Goal: Obtain resource: Download file/media

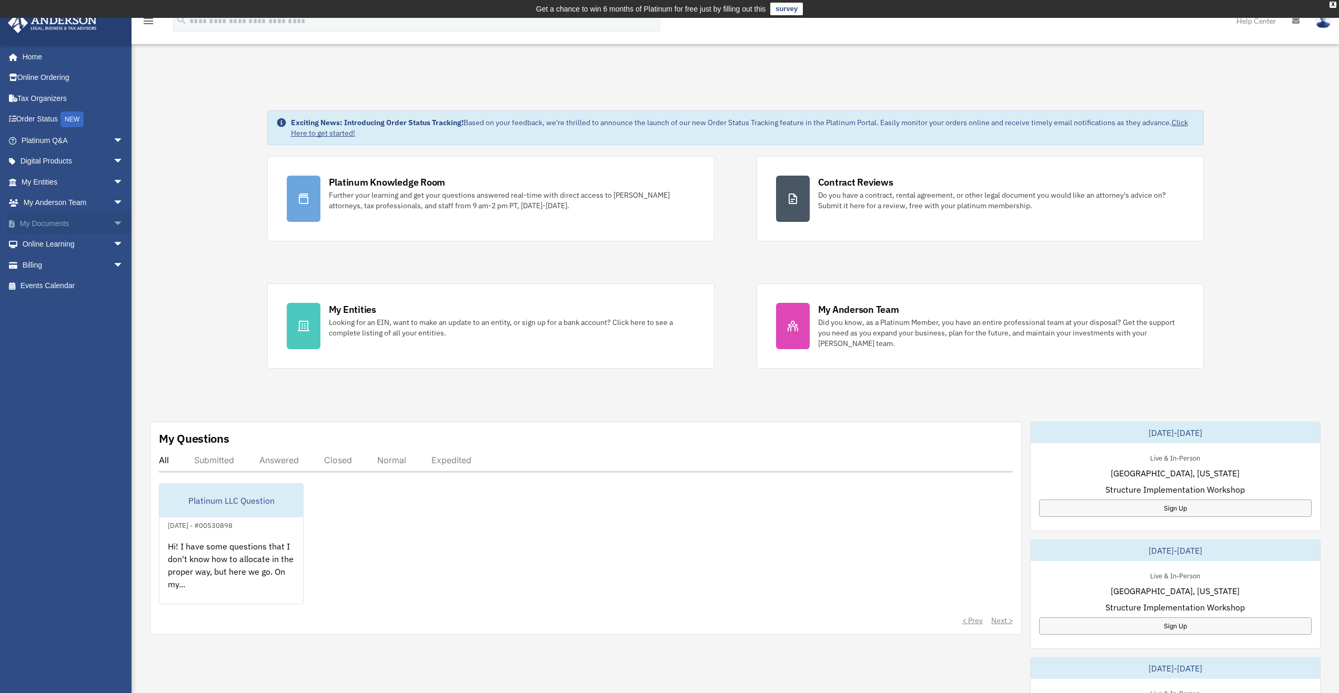
click at [113, 222] on span "arrow_drop_down" at bounding box center [123, 224] width 21 height 22
click at [88, 244] on link "Box" at bounding box center [77, 244] width 125 height 21
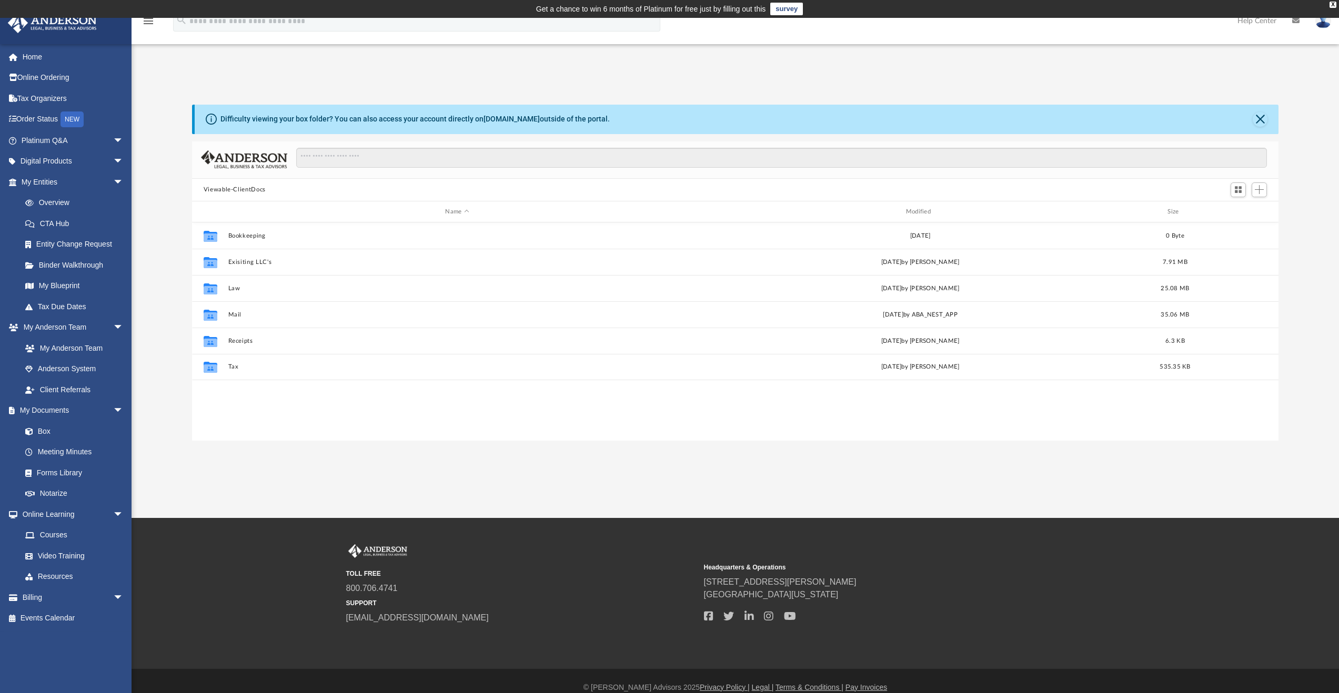
scroll to position [231, 1078]
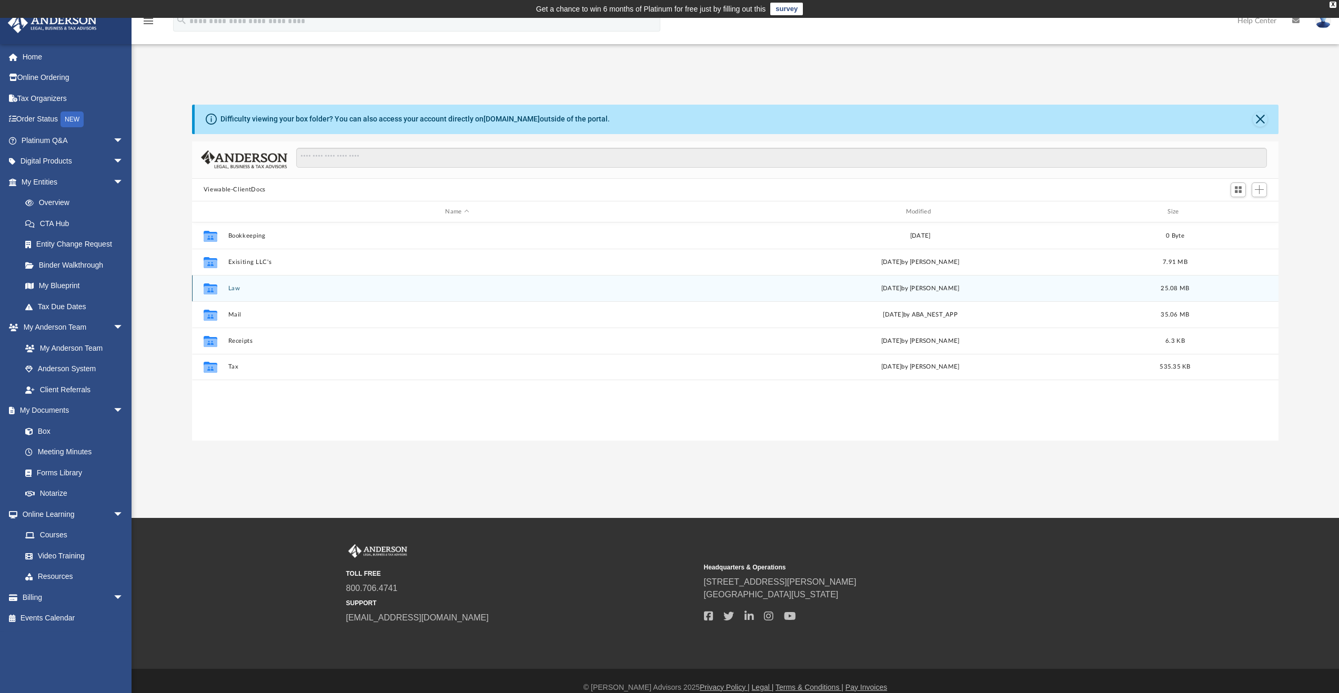
click at [235, 289] on button "Law" at bounding box center [457, 288] width 458 height 7
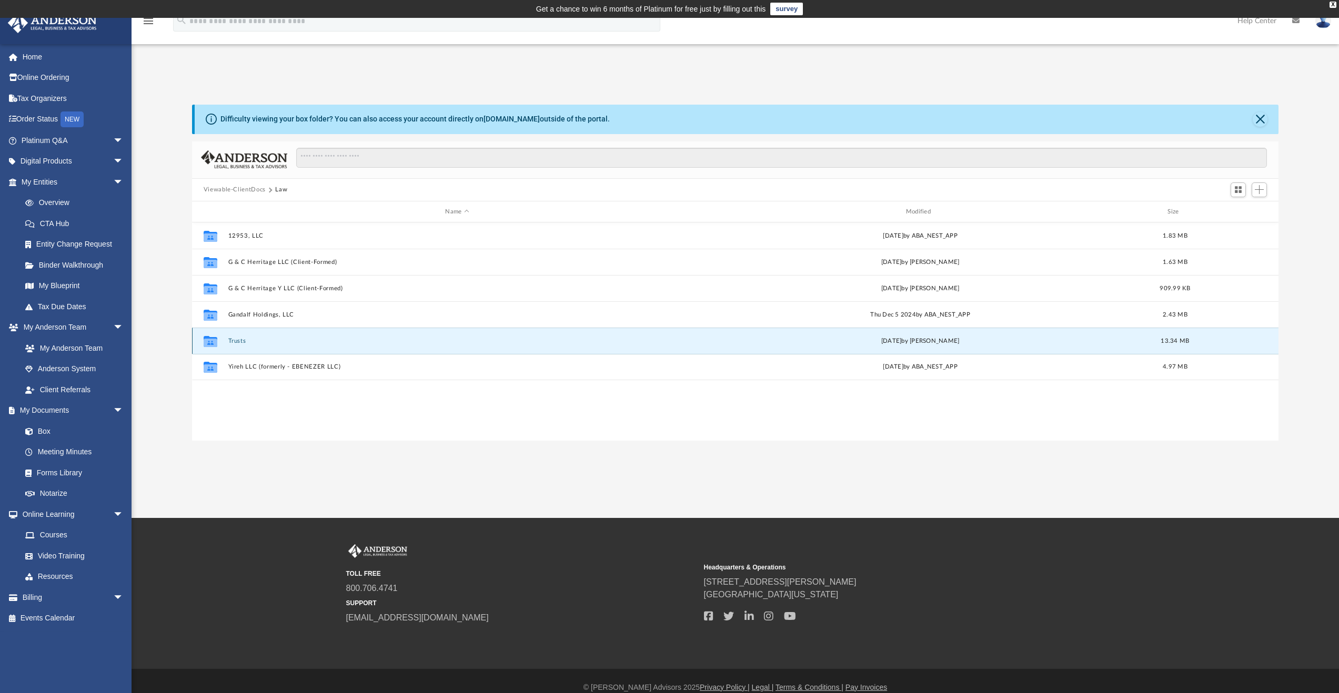
click at [237, 339] on button "Trusts" at bounding box center [457, 341] width 458 height 7
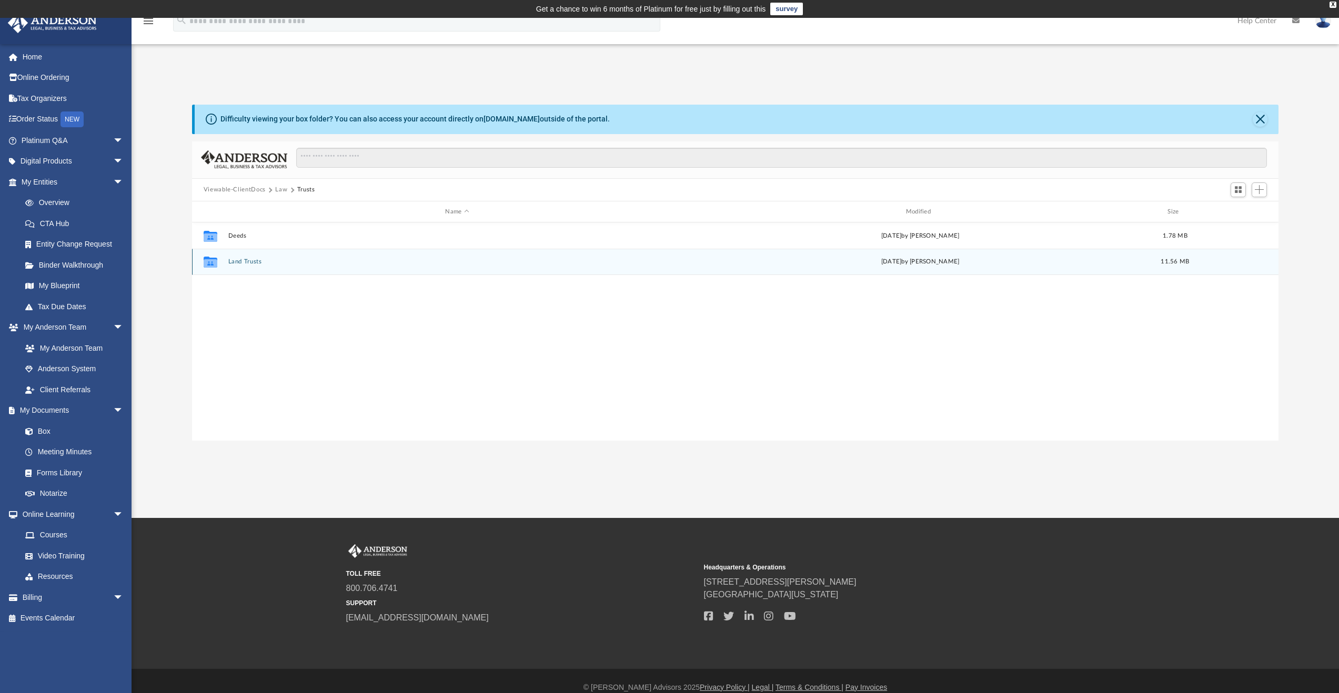
click at [250, 260] on button "Land Trusts" at bounding box center [457, 262] width 458 height 7
click at [301, 265] on button "Land Trust - 10760 SW Land Trust" at bounding box center [457, 262] width 458 height 7
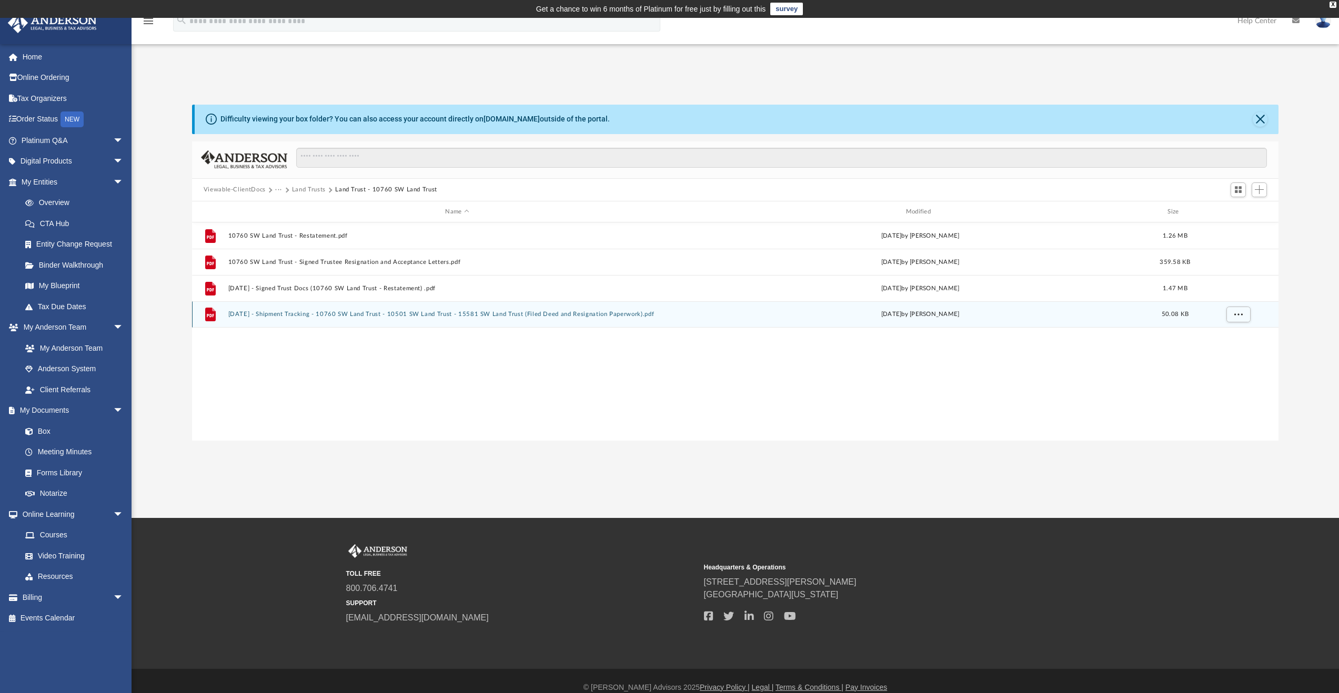
click at [313, 316] on button "2024.06.05 - Shipment Tracking - 10760 SW Land Trust - 10501 SW Land Trust - 15…" at bounding box center [457, 314] width 458 height 7
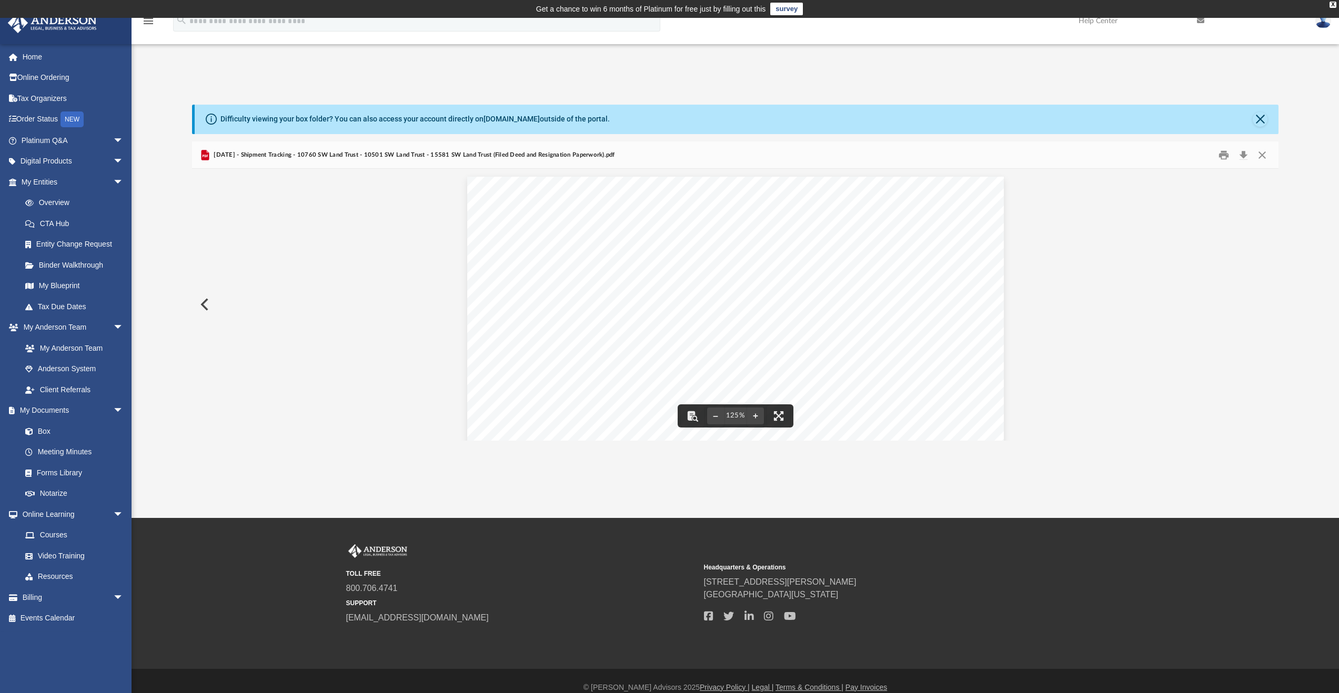
click at [205, 311] on button "Preview" at bounding box center [203, 304] width 23 height 29
click at [1265, 153] on button "Close" at bounding box center [1261, 155] width 19 height 16
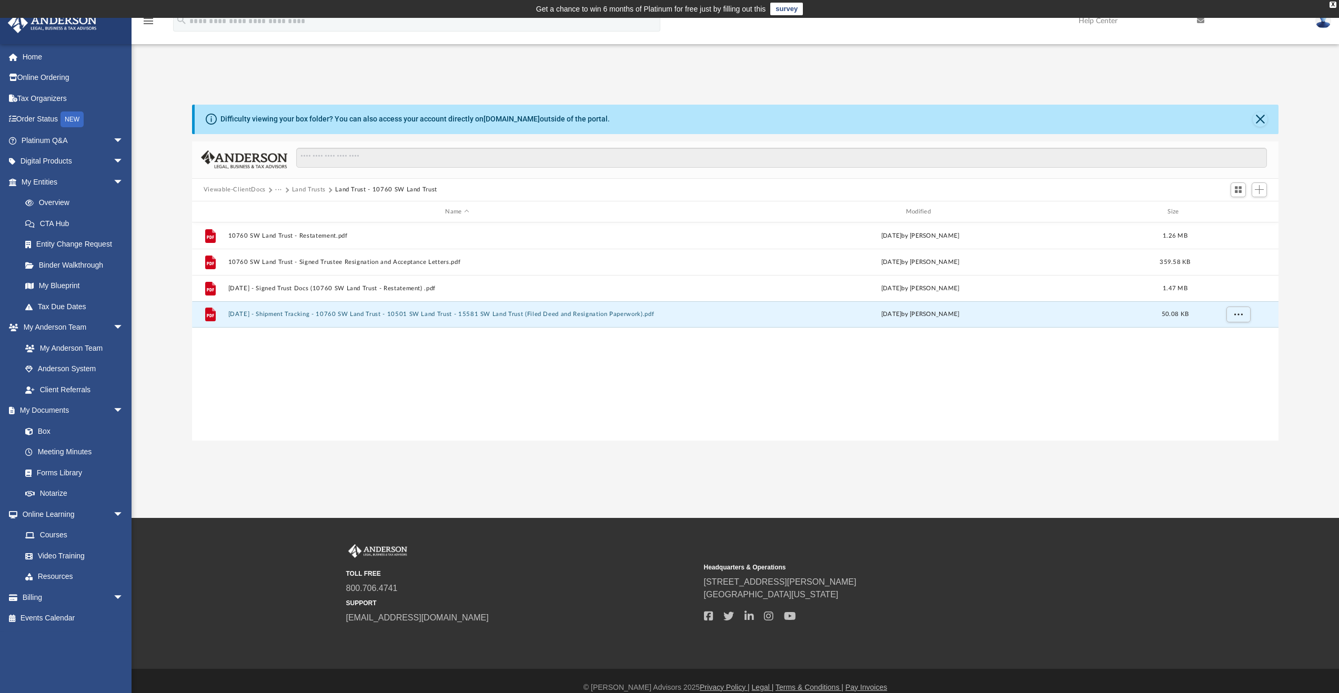
click at [297, 191] on button "Land Trusts" at bounding box center [309, 189] width 34 height 9
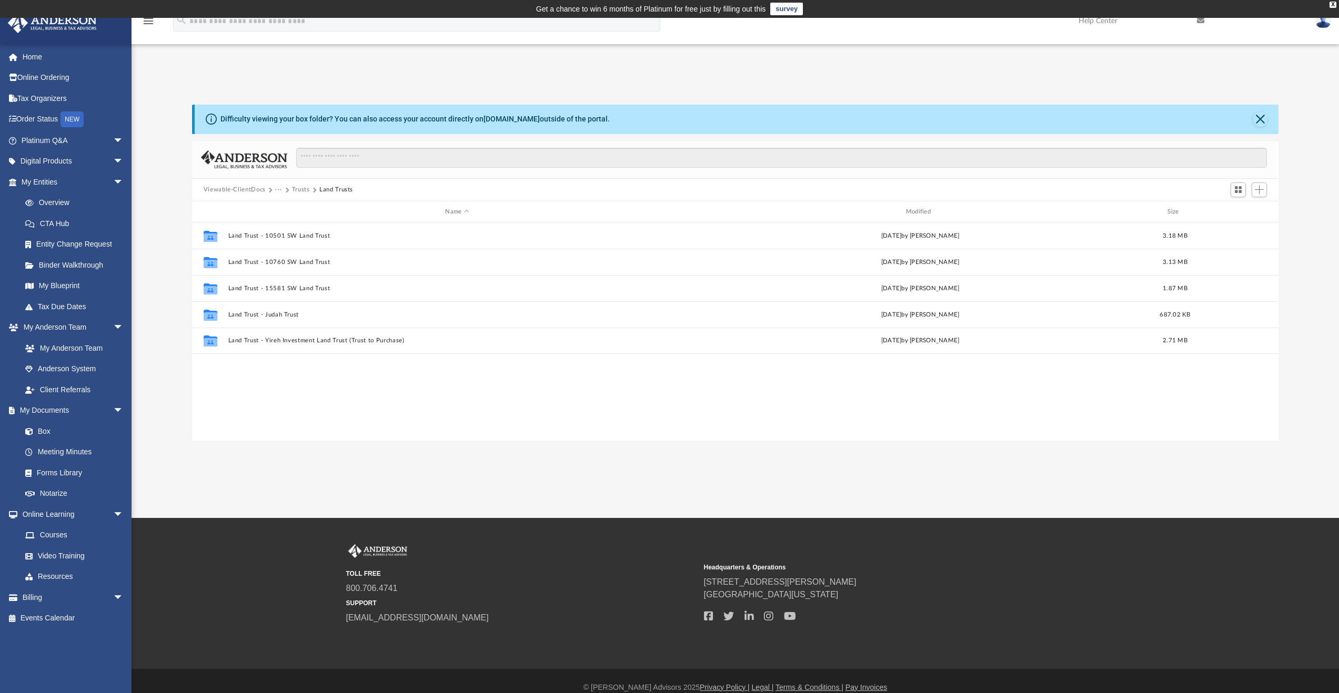
click at [276, 191] on button "···" at bounding box center [278, 189] width 7 height 9
click at [283, 207] on li "Law" at bounding box center [287, 207] width 12 height 11
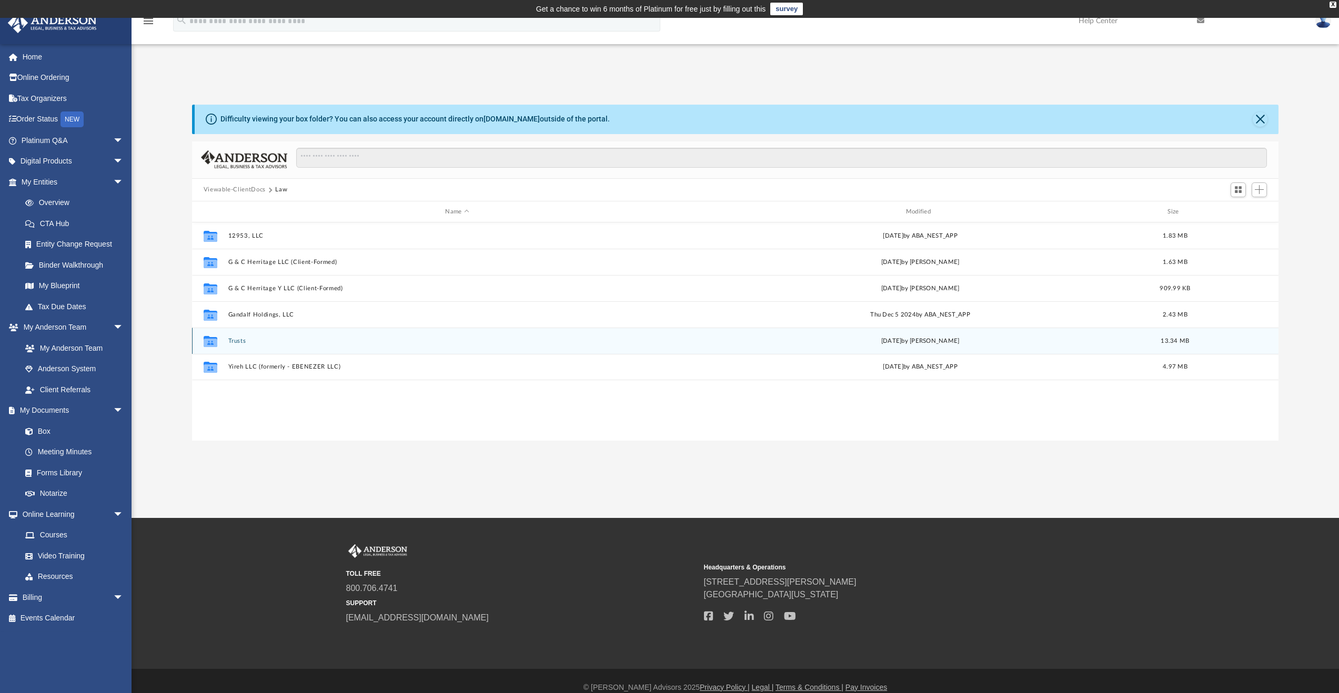
click at [240, 339] on button "Trusts" at bounding box center [457, 341] width 458 height 7
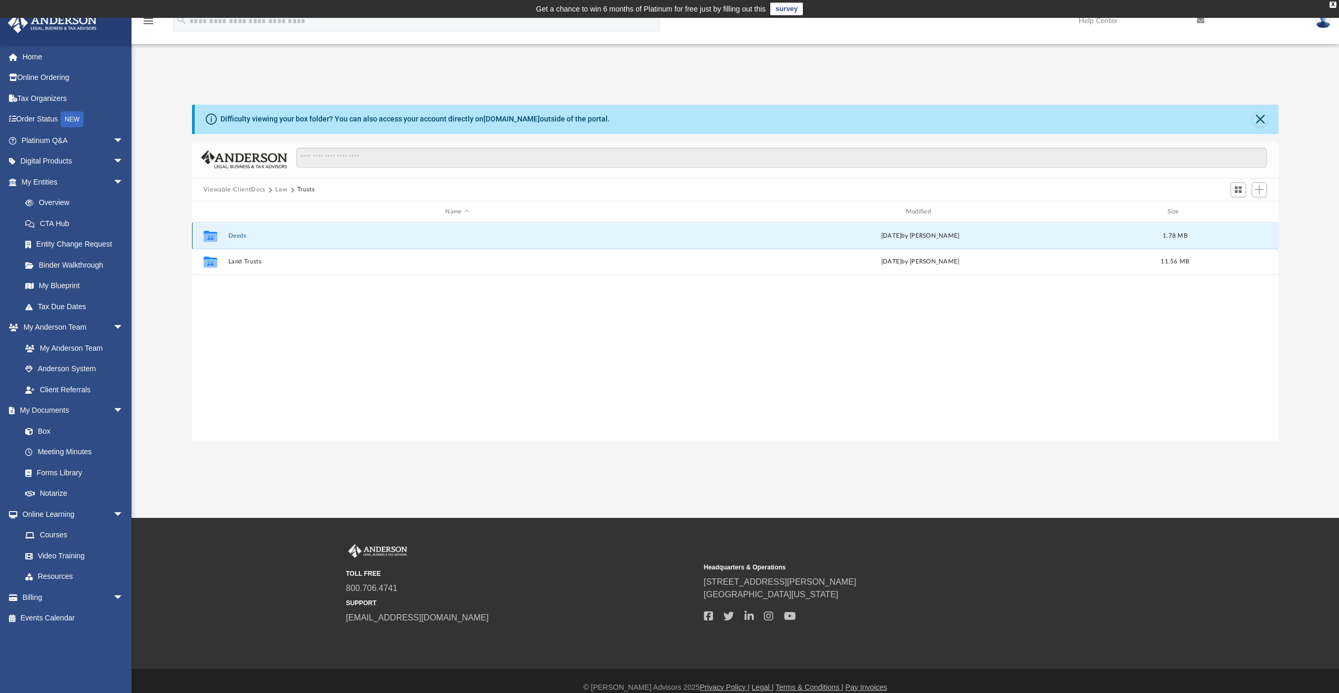
click at [240, 235] on button "Deeds" at bounding box center [457, 235] width 458 height 7
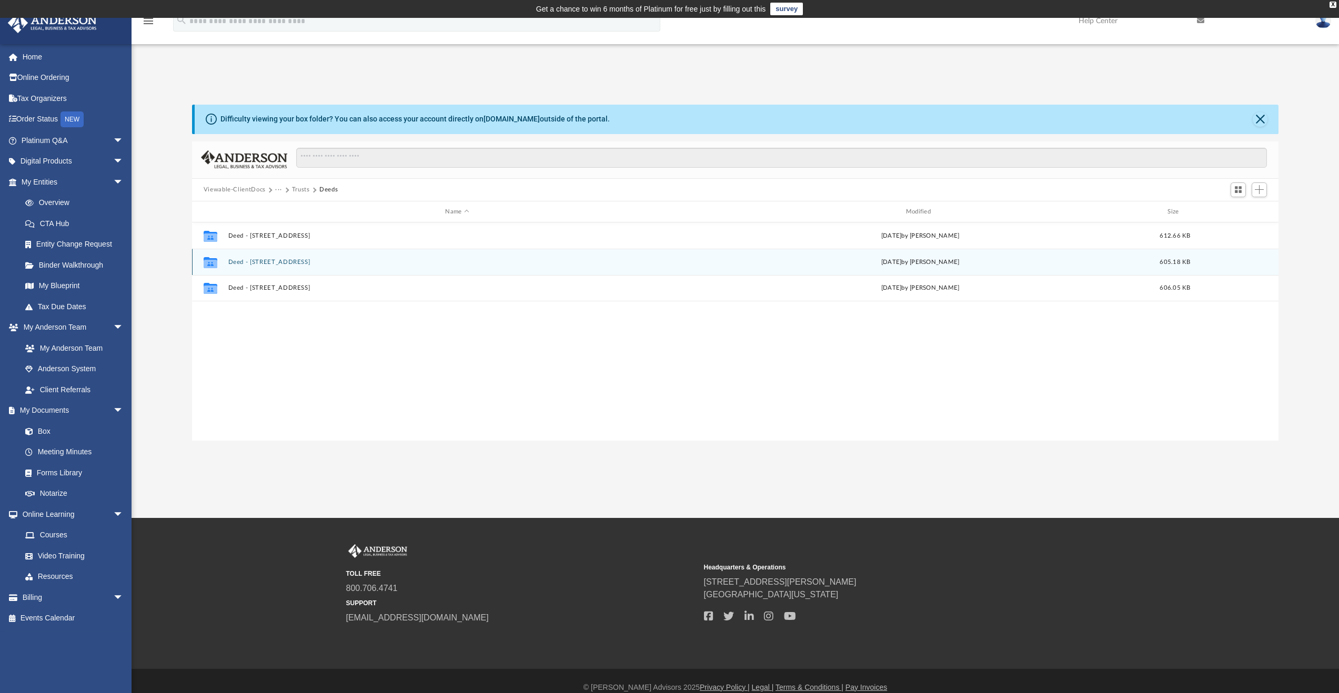
click at [281, 264] on button "Deed - 10760 SW 172nd Street" at bounding box center [457, 262] width 458 height 7
click at [357, 261] on button "2024.06.05 - Shipment Tracking - 10760 SW Land Trust - 10501 SW Land Trust - 15…" at bounding box center [457, 262] width 458 height 7
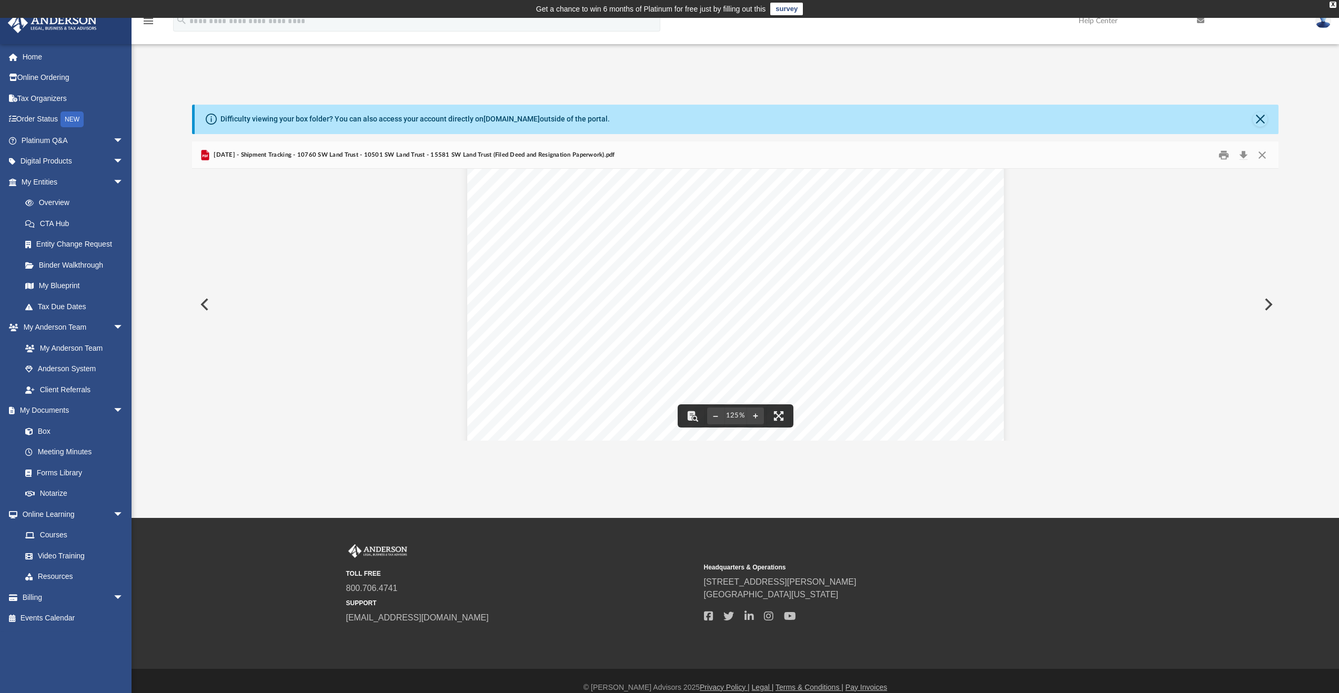
scroll to position [438, 0]
click at [1268, 156] on button "Close" at bounding box center [1261, 155] width 19 height 16
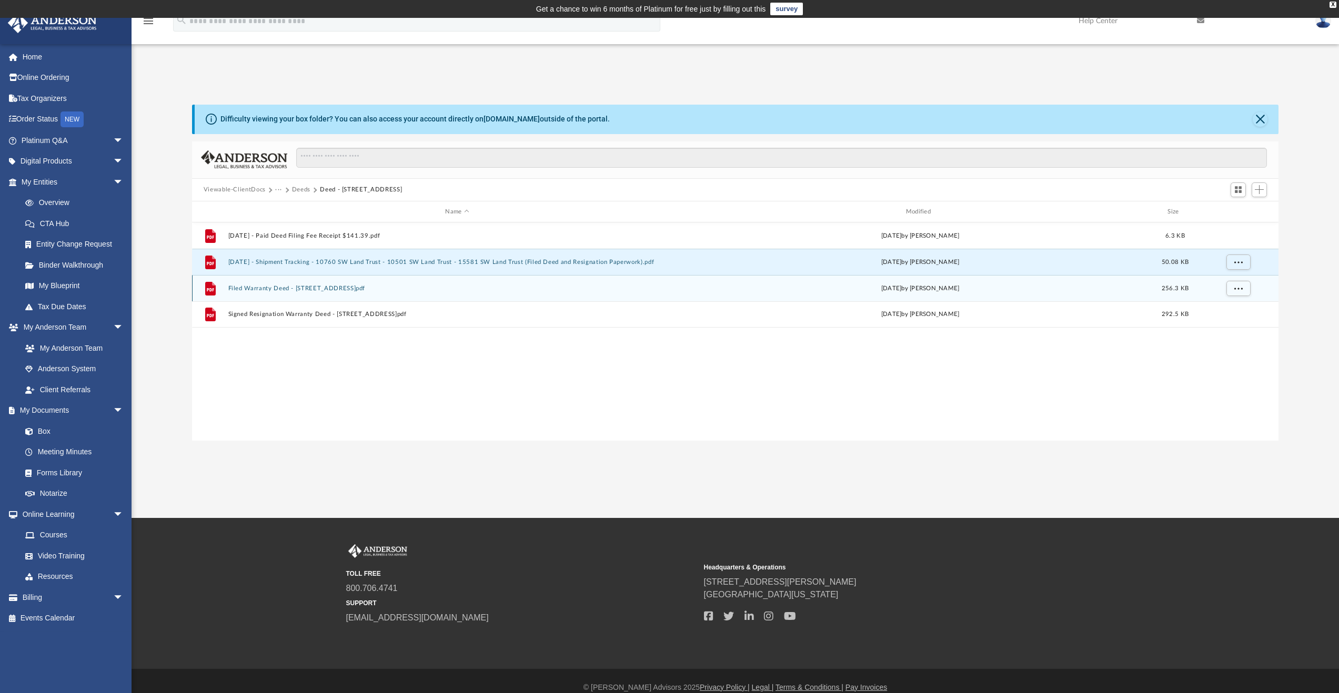
click at [347, 291] on button "Filed Warranty Deed - 10760 SW 172nd Street.pdf" at bounding box center [457, 288] width 458 height 7
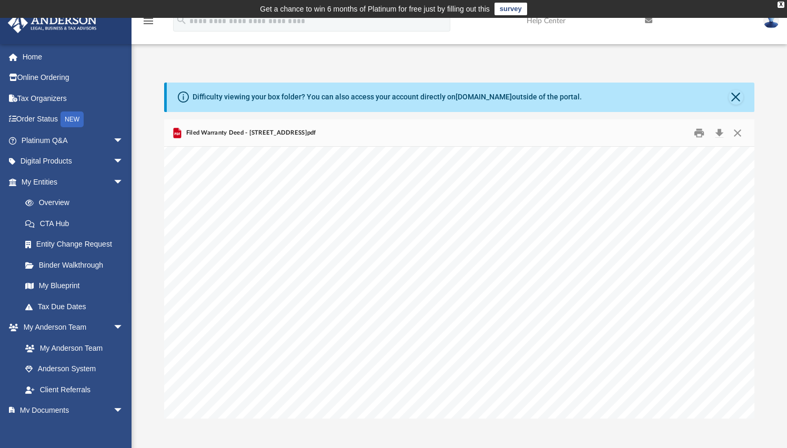
scroll to position [3128, 0]
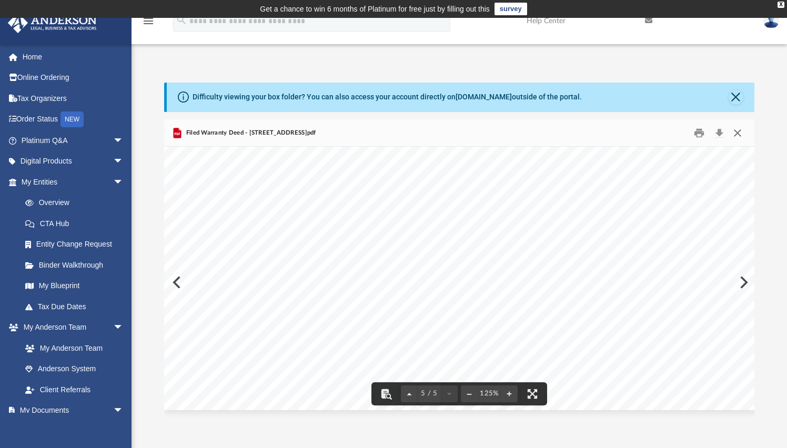
click at [738, 138] on button "Close" at bounding box center [737, 133] width 19 height 16
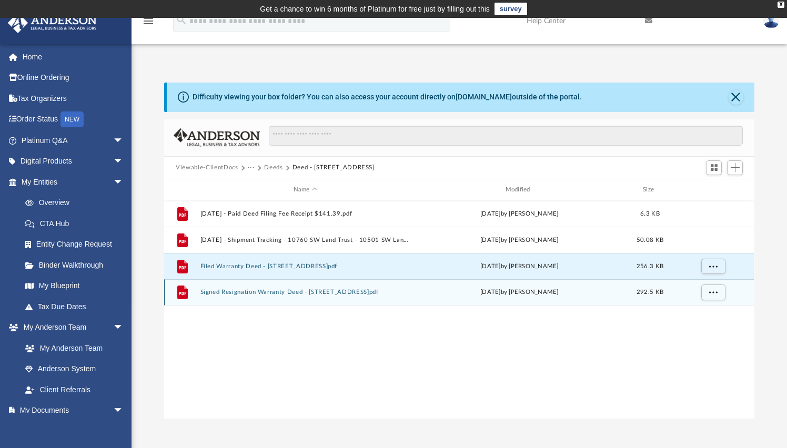
click at [358, 293] on button "Signed Resignation Warranty Deed - 10760 SW 172nd Street.pdf" at bounding box center [305, 292] width 210 height 7
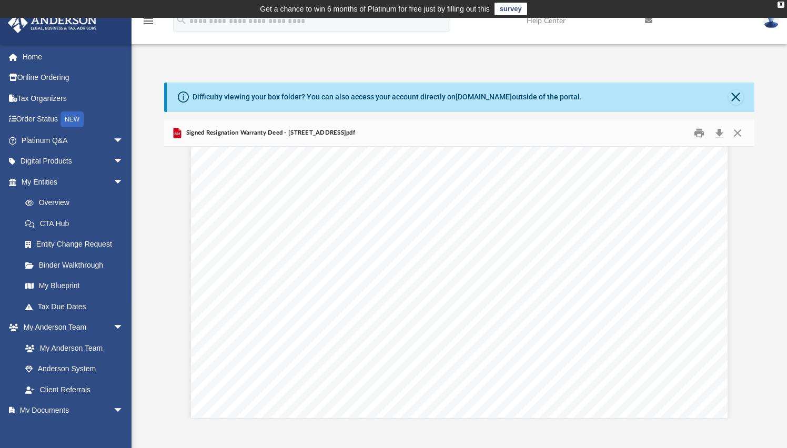
scroll to position [1858, 0]
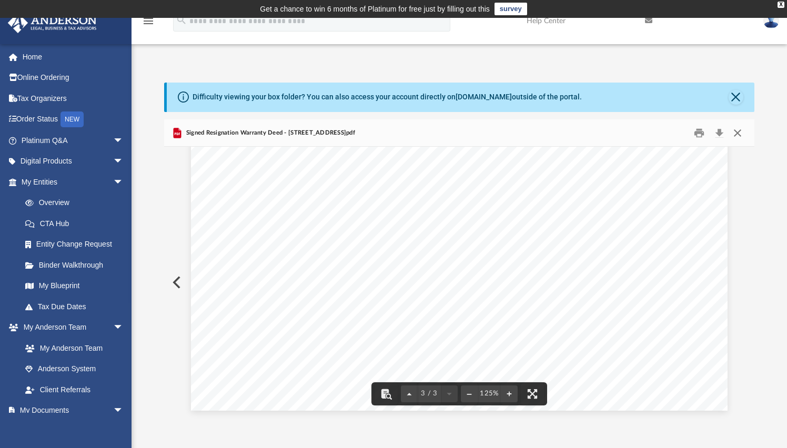
click at [739, 134] on button "Close" at bounding box center [737, 133] width 19 height 16
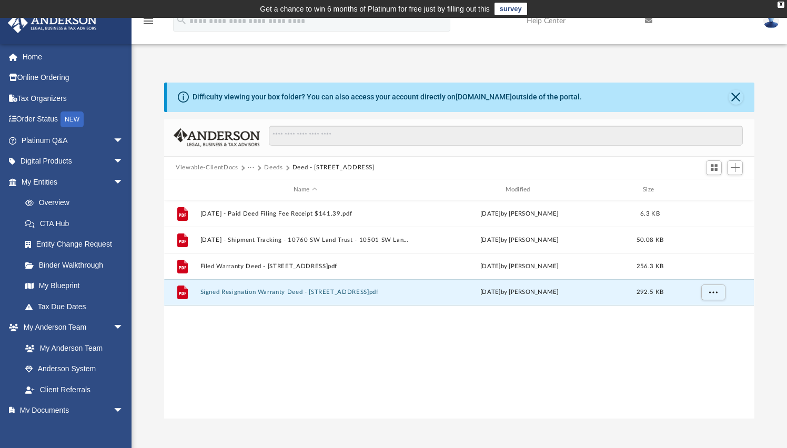
click at [273, 167] on button "Deeds" at bounding box center [273, 167] width 18 height 9
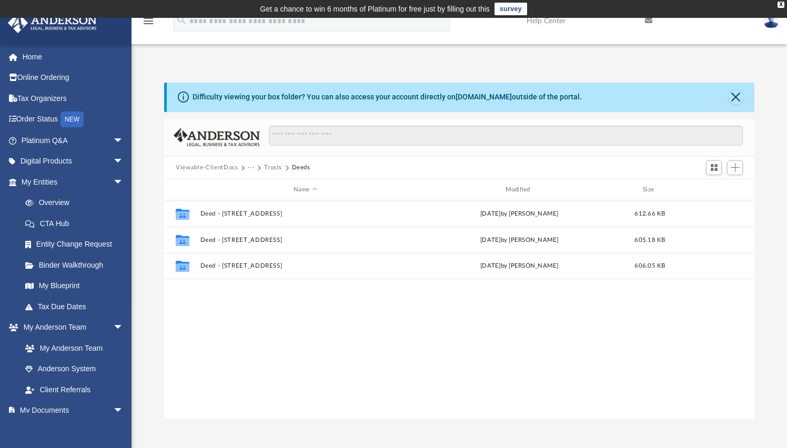
click at [305, 371] on div "Collaborated Folder Deed - 10501 SW 155th Court Unit 1116 Wed Jun 5 2024 by Cas…" at bounding box center [459, 309] width 590 height 218
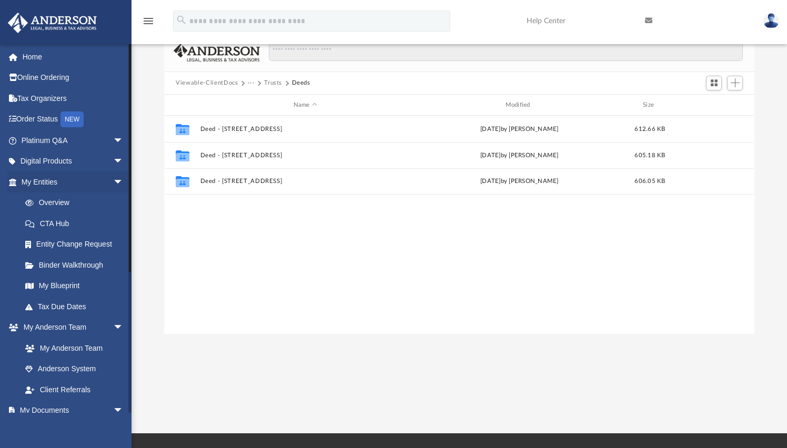
scroll to position [92, 0]
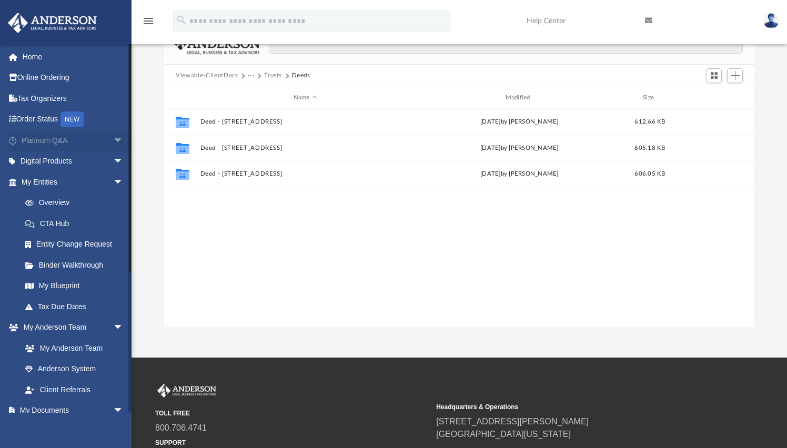
click at [113, 142] on span "arrow_drop_down" at bounding box center [123, 141] width 21 height 22
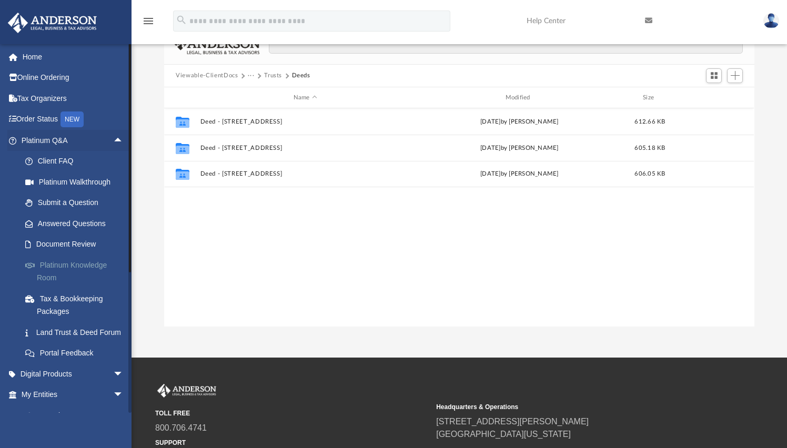
click at [98, 271] on link "Platinum Knowledge Room" at bounding box center [77, 272] width 125 height 34
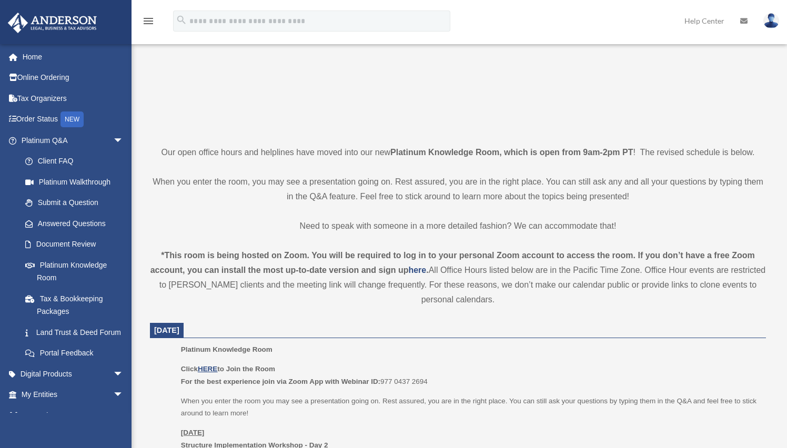
scroll to position [170, 0]
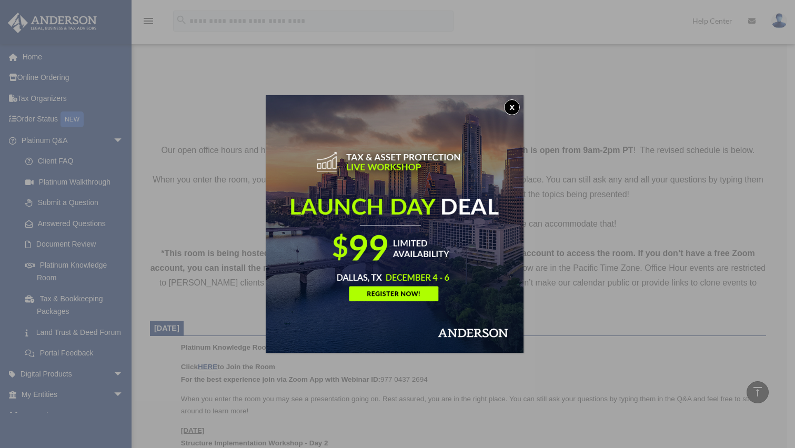
click at [510, 111] on button "x" at bounding box center [512, 107] width 16 height 16
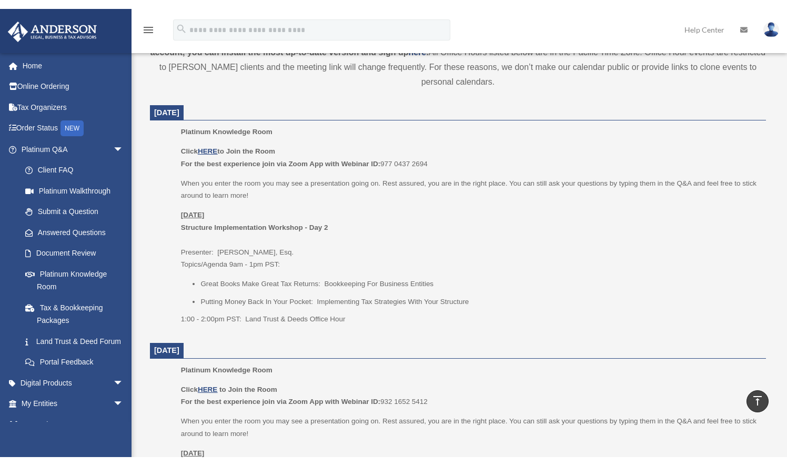
scroll to position [400, 0]
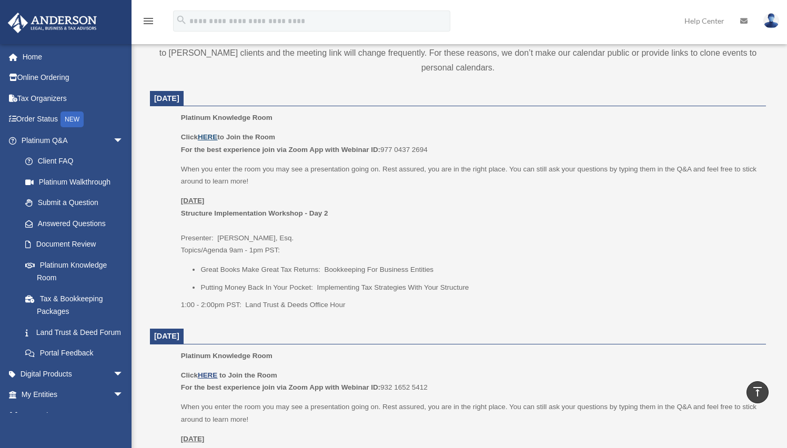
click at [210, 136] on u "HERE" at bounding box center [207, 137] width 19 height 8
